Goal: Complete application form

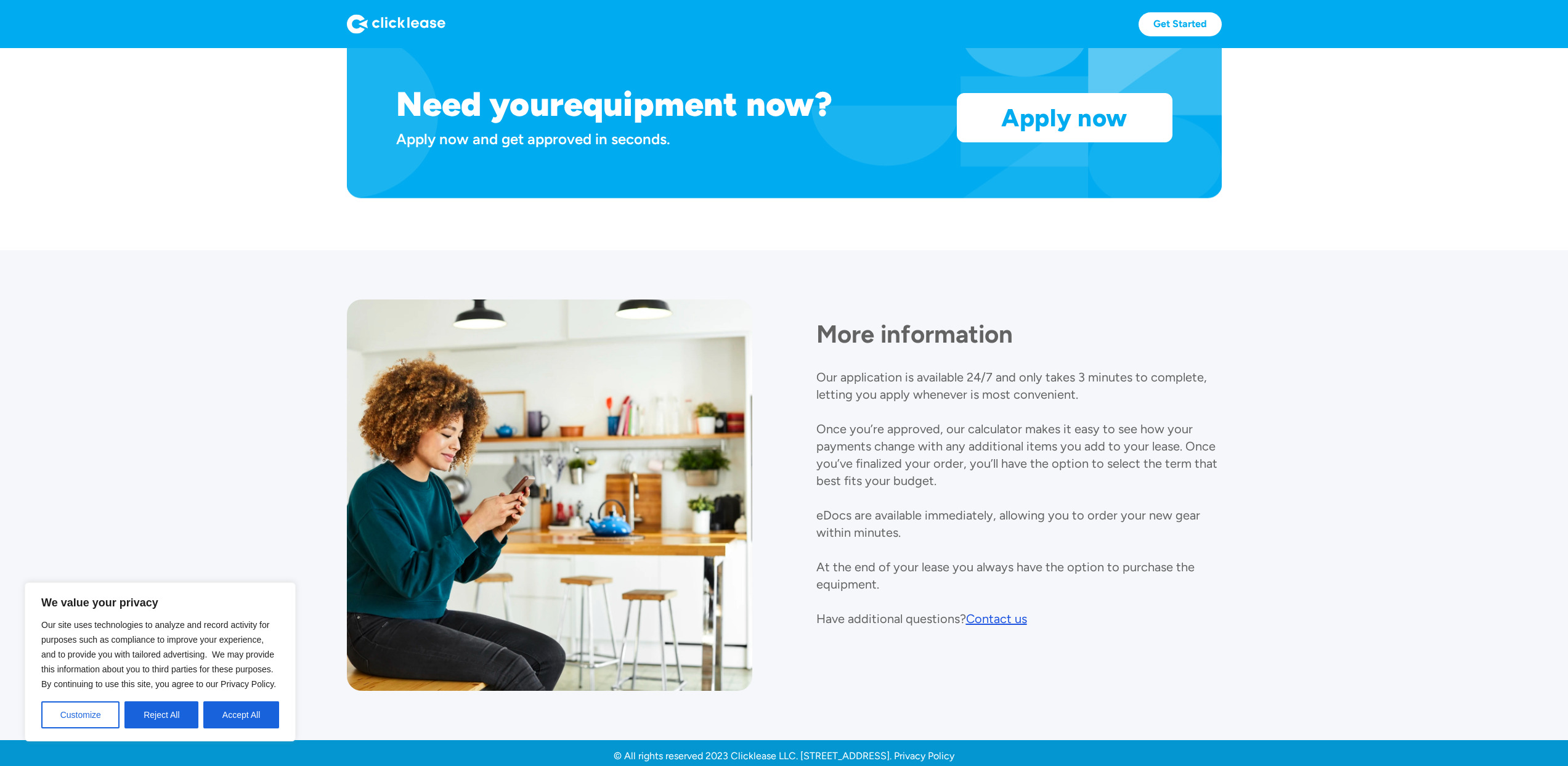
scroll to position [1171, 0]
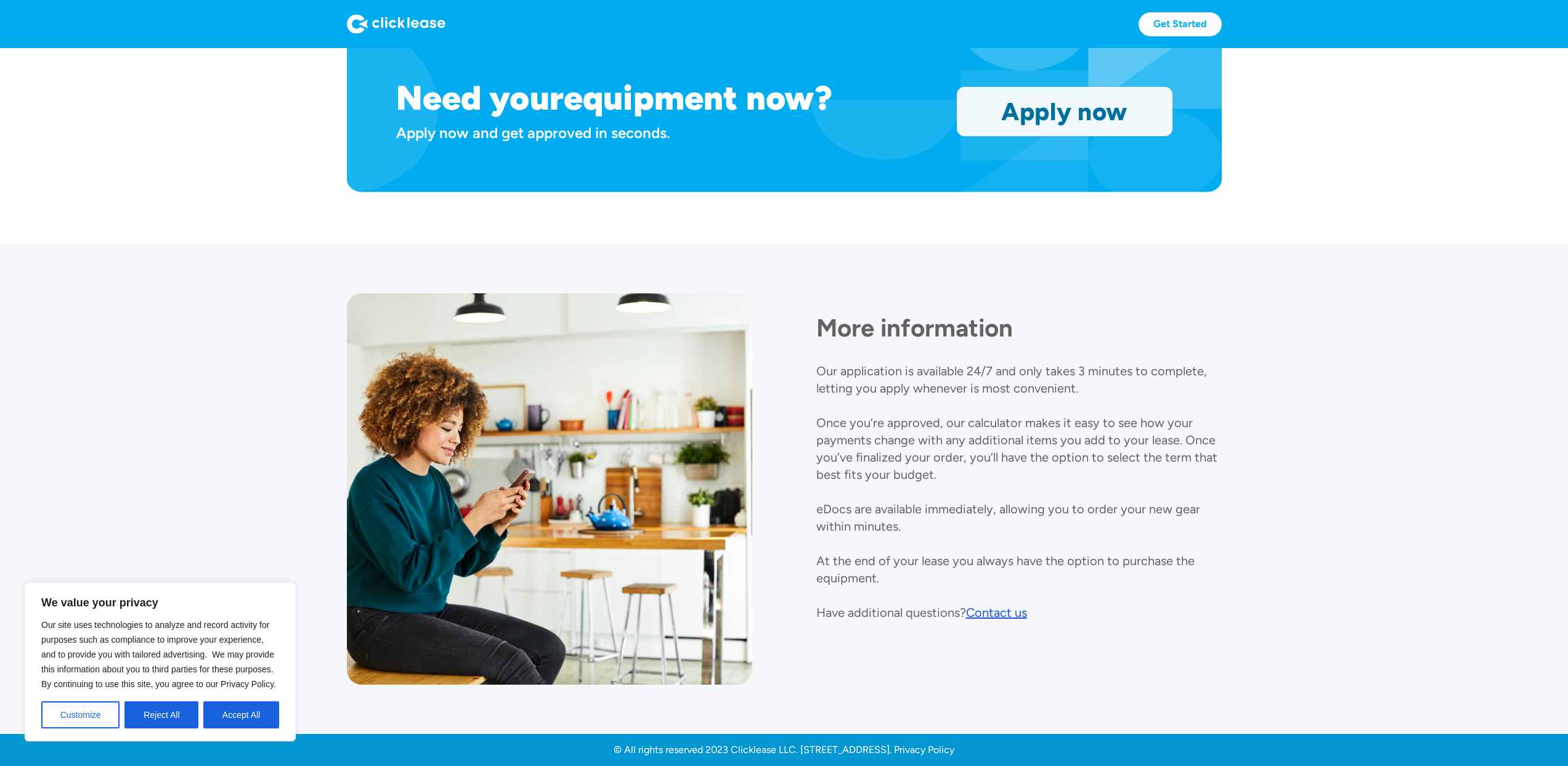
click at [1103, 112] on link "Apply now" at bounding box center [1065, 112] width 214 height 48
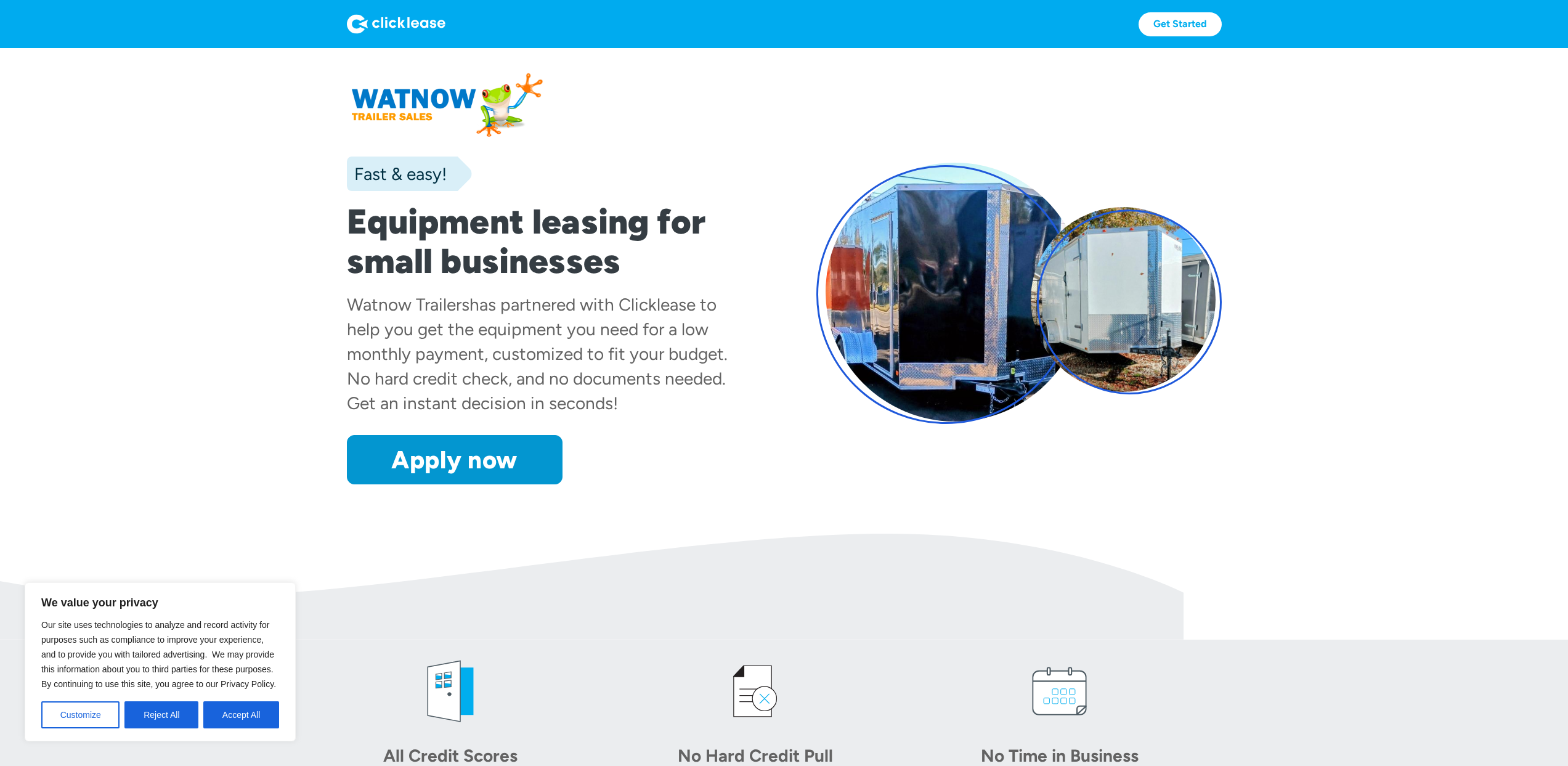
scroll to position [1171, 0]
